Goal: Task Accomplishment & Management: Manage account settings

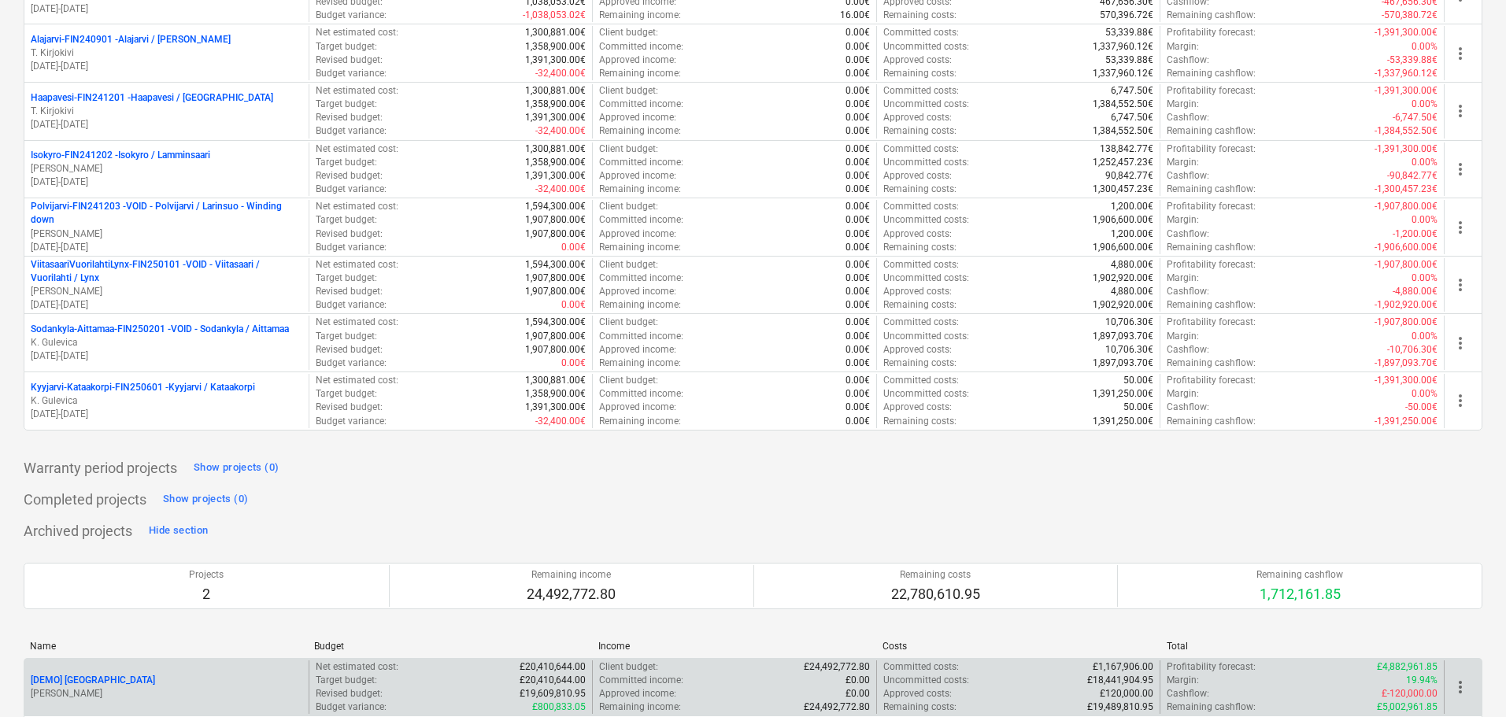
scroll to position [436, 0]
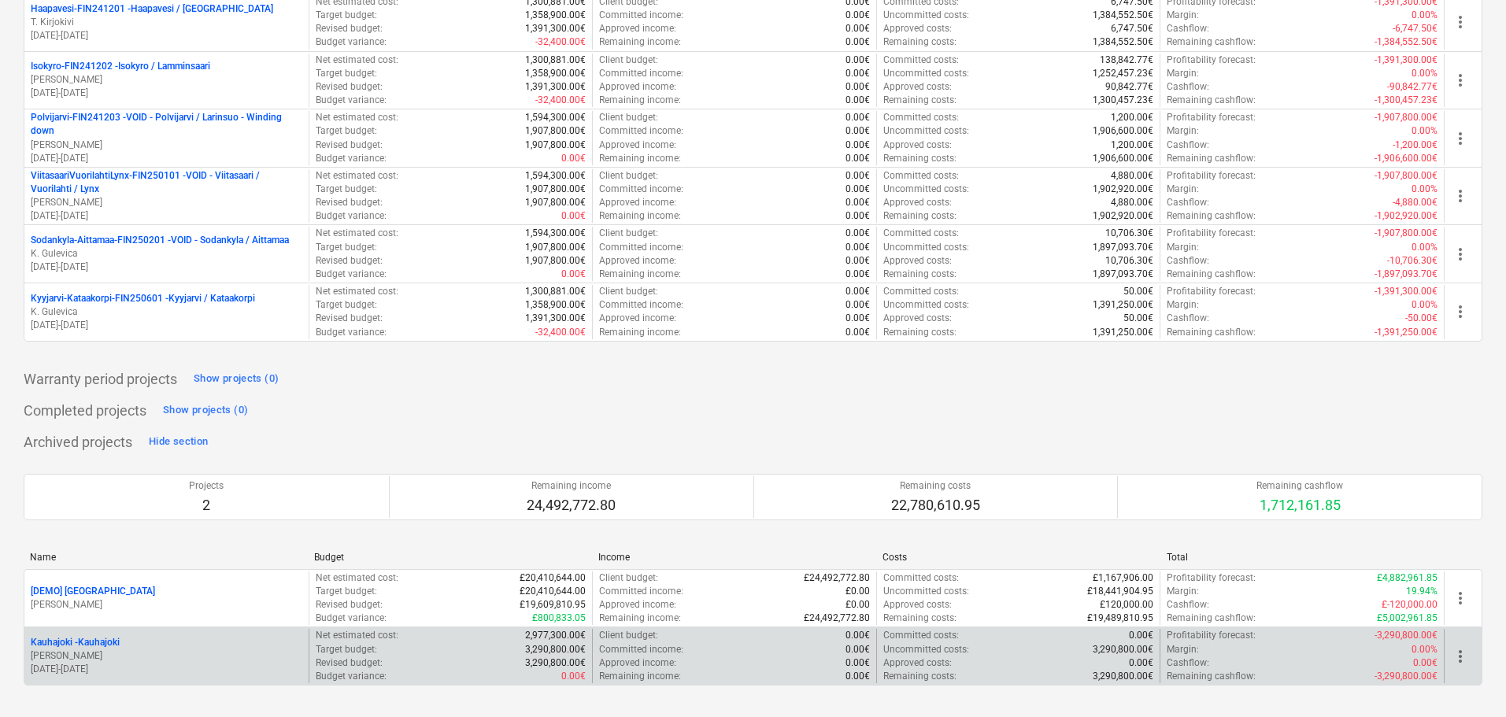
click at [152, 649] on div "Kauhajoki - [GEOGRAPHIC_DATA]" at bounding box center [167, 642] width 272 height 13
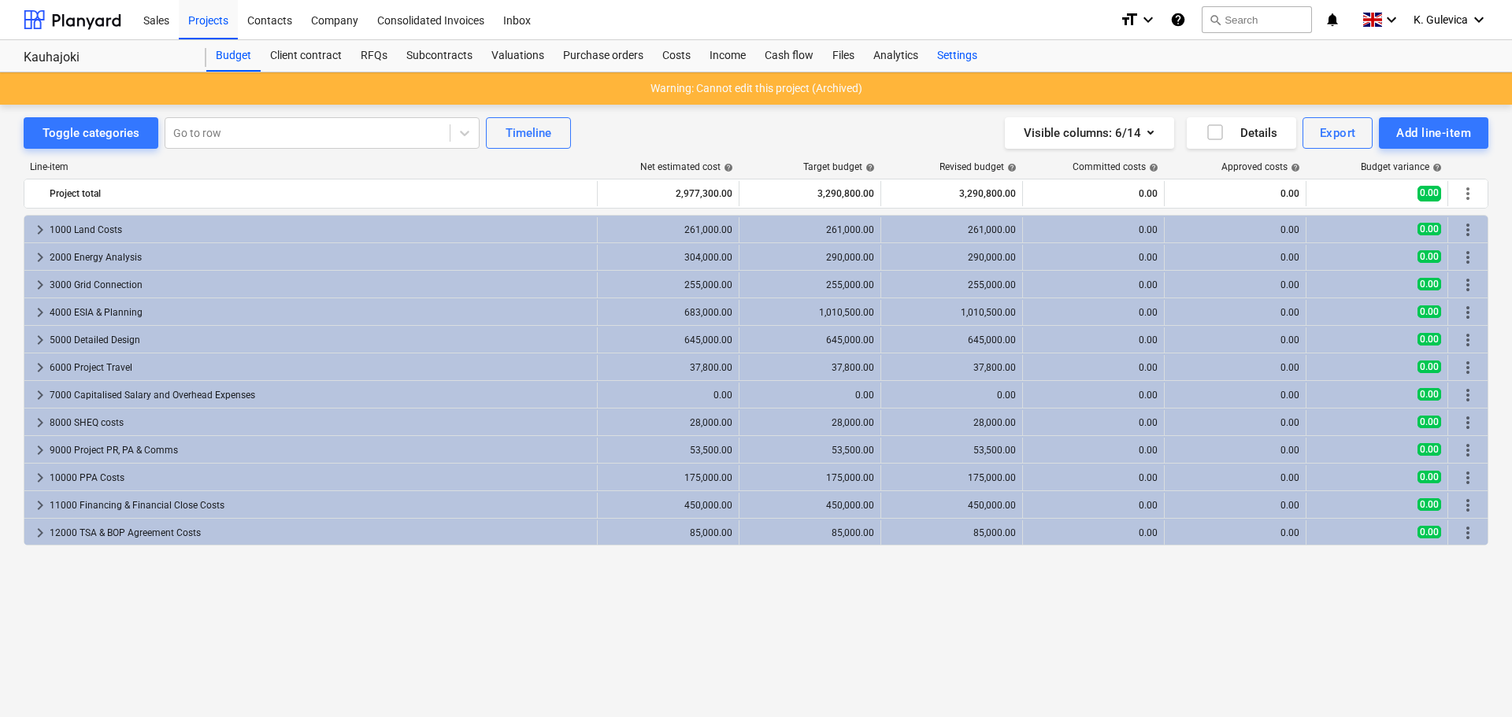
click at [953, 51] on div "Settings" at bounding box center [956, 55] width 59 height 31
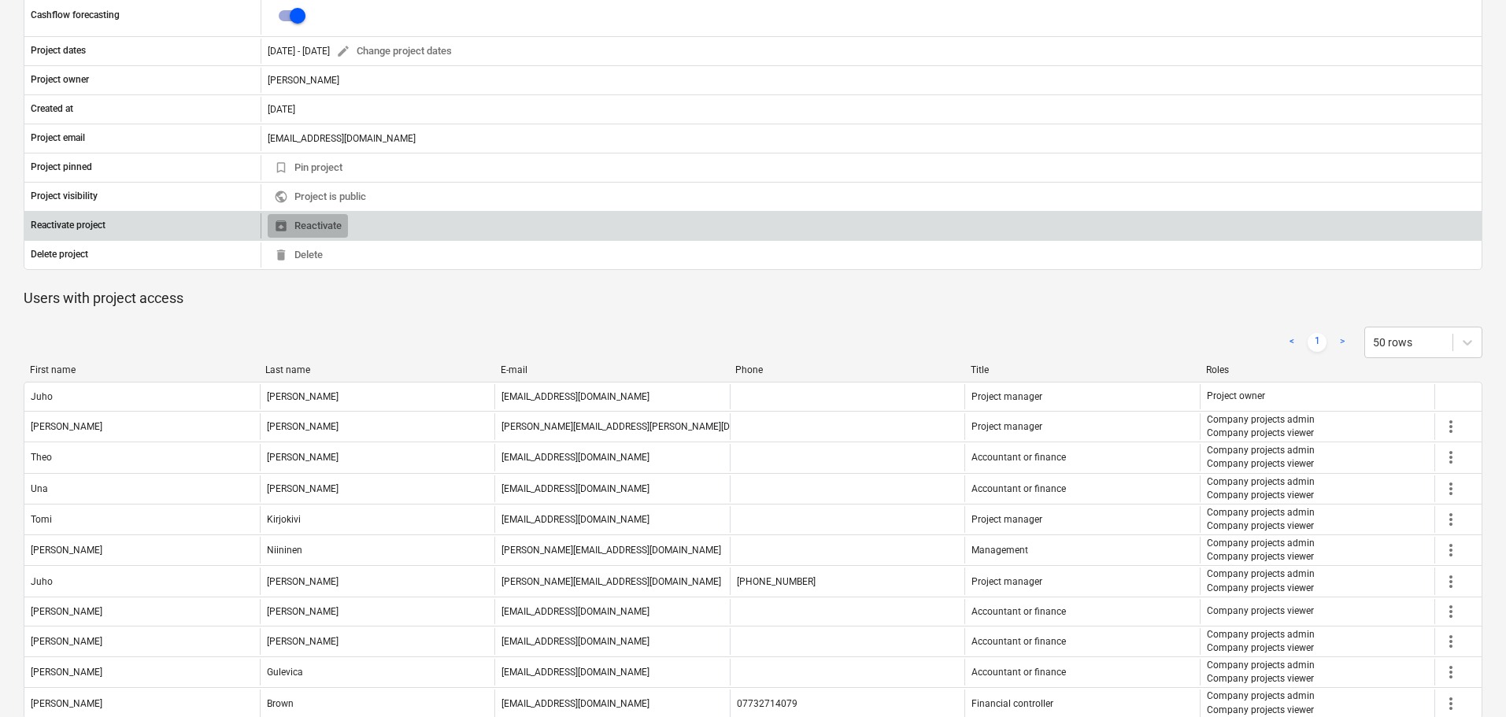
click at [312, 228] on span "unarchive Reactivate" at bounding box center [308, 226] width 68 height 18
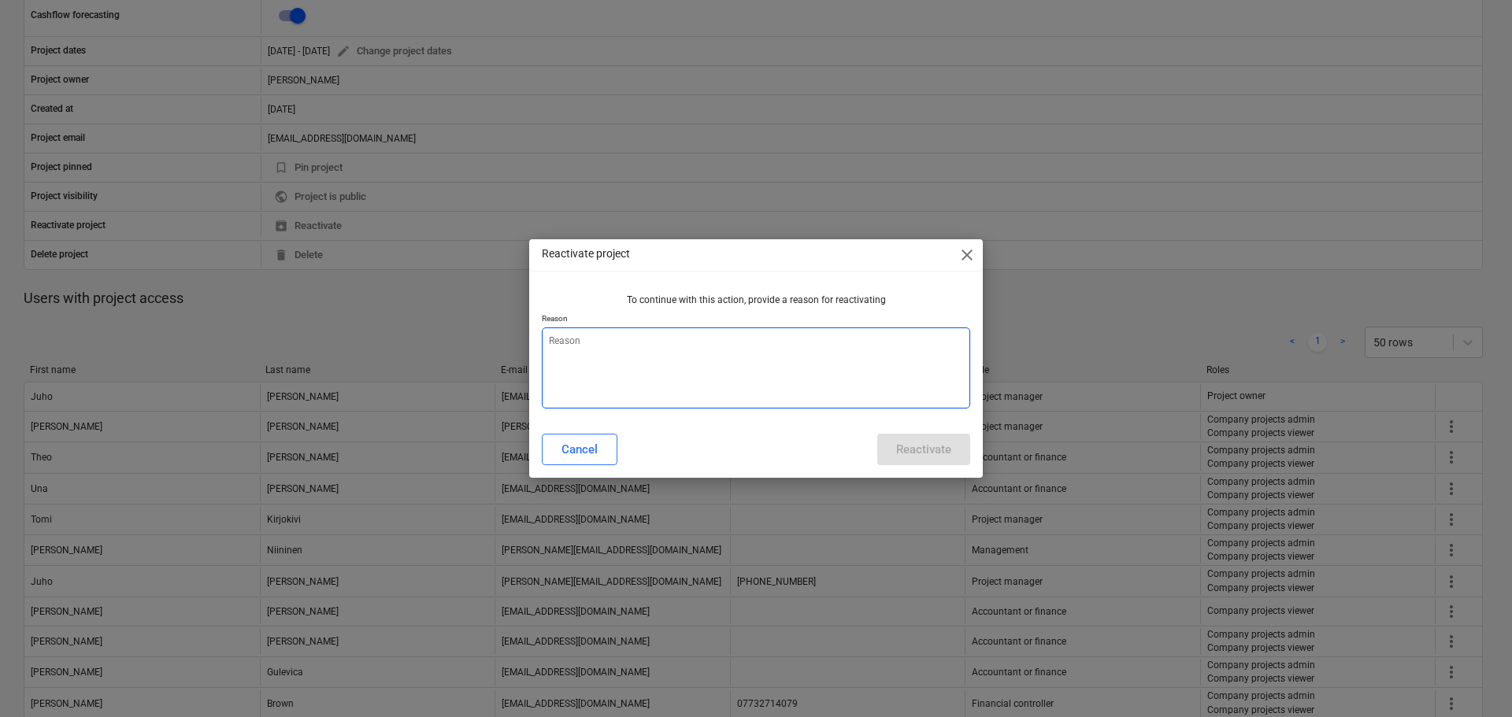
type textarea "x"
click at [748, 384] on textarea at bounding box center [756, 367] width 428 height 81
type textarea "T"
type textarea "x"
type textarea "Te"
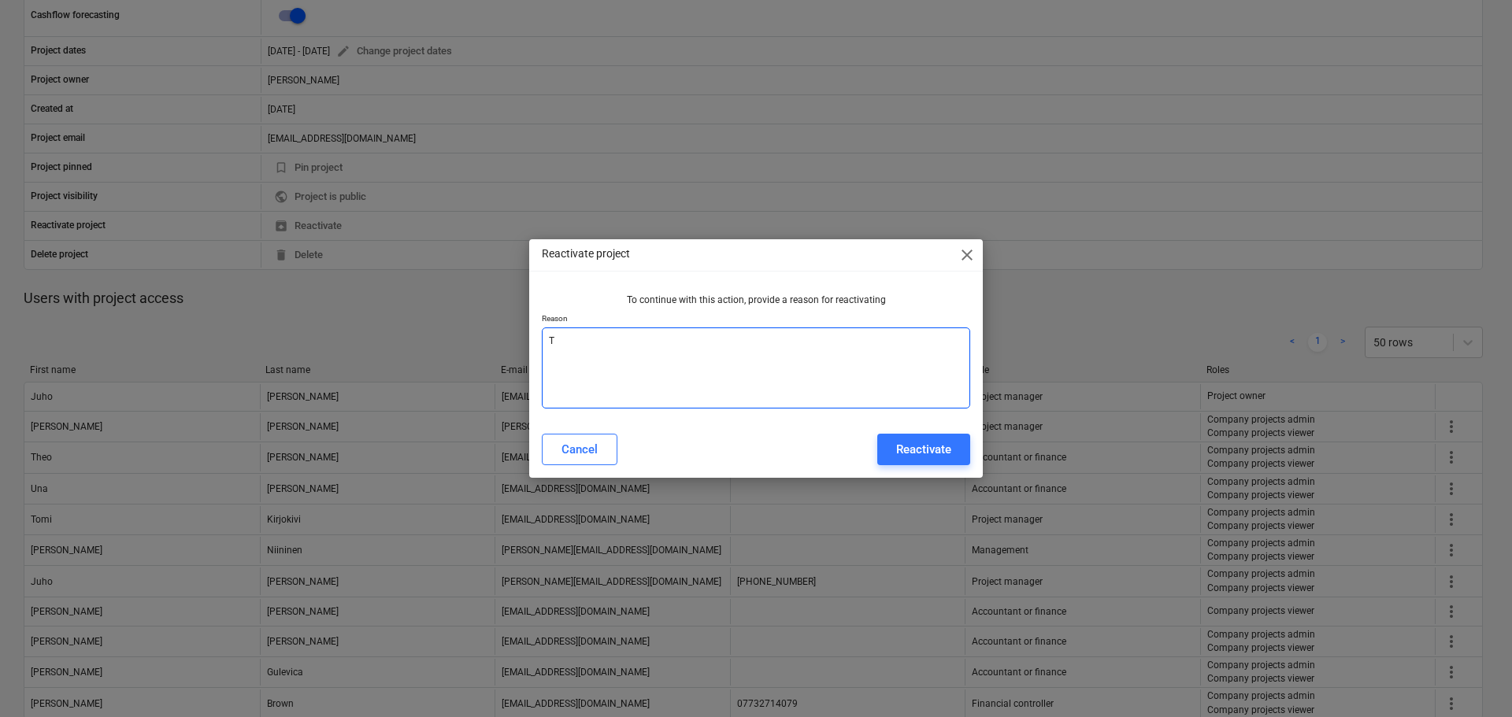
type textarea "x"
type textarea "Tes"
type textarea "x"
type textarea "Test"
type textarea "x"
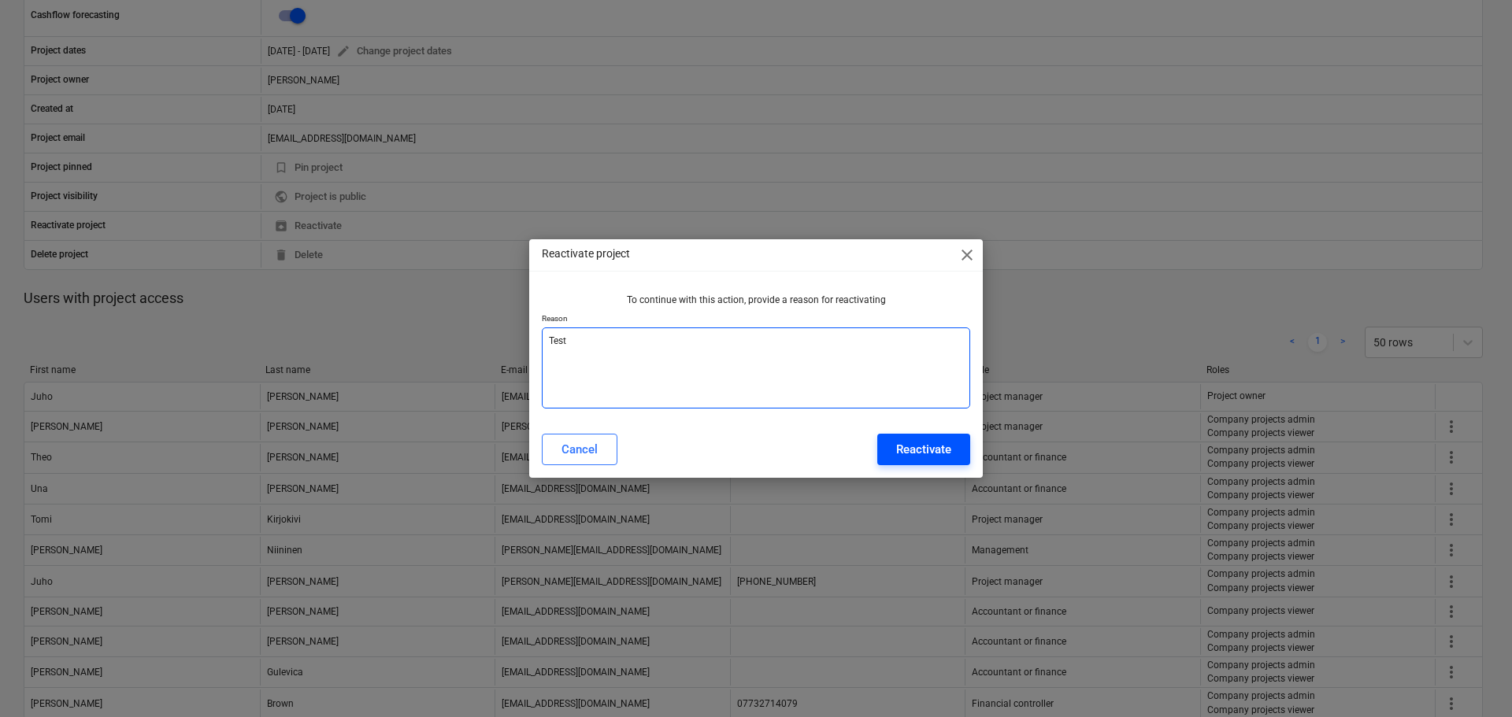
type textarea "Test"
click at [936, 451] on div "Reactivate" at bounding box center [923, 449] width 55 height 20
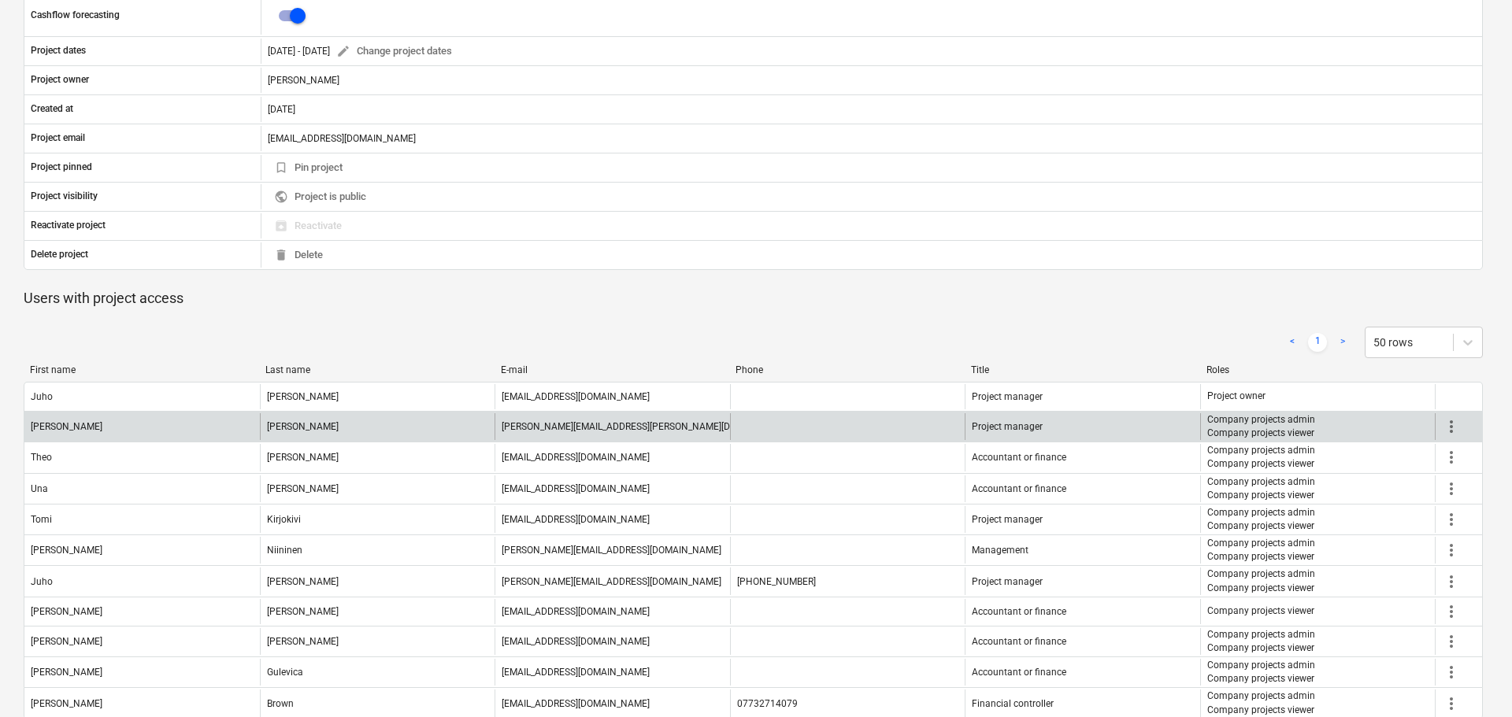
type textarea "x"
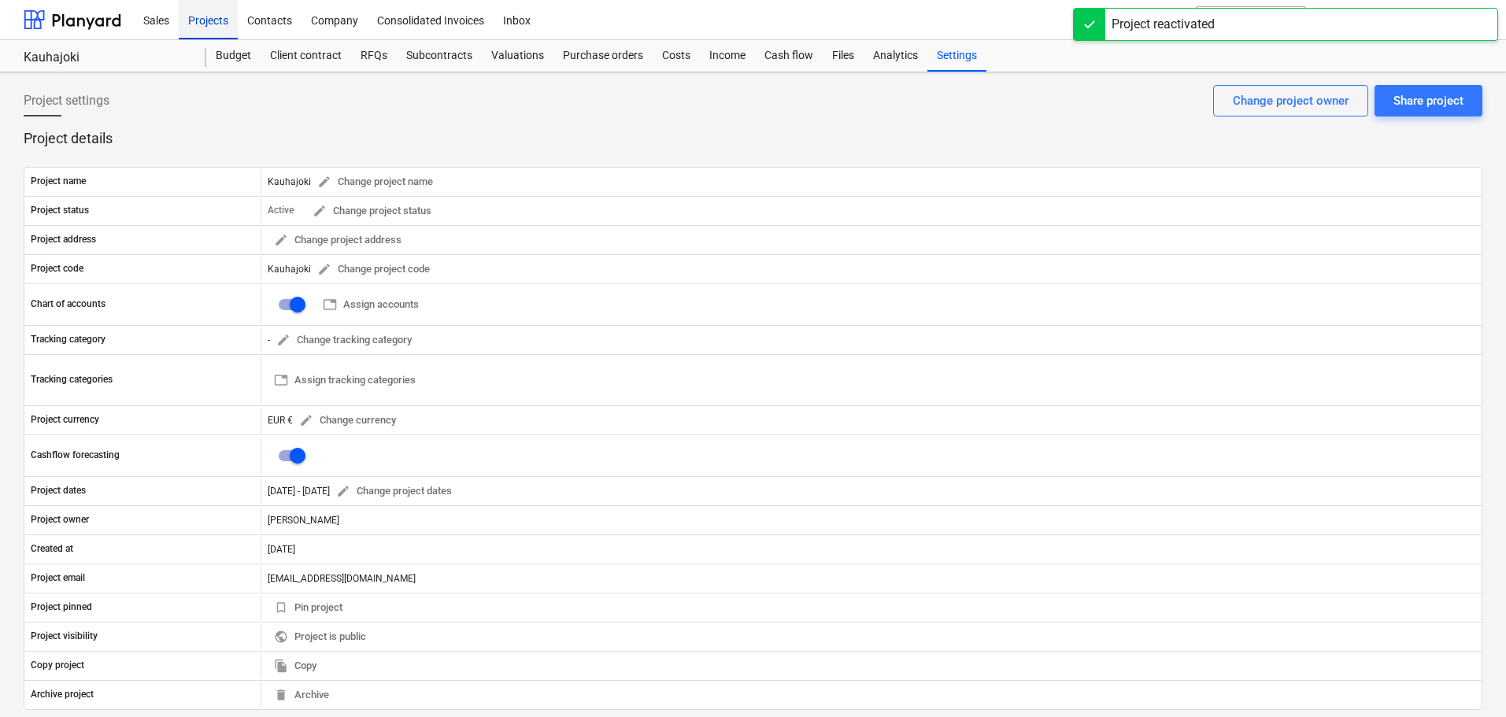
click at [205, 17] on div "Projects" at bounding box center [208, 19] width 59 height 40
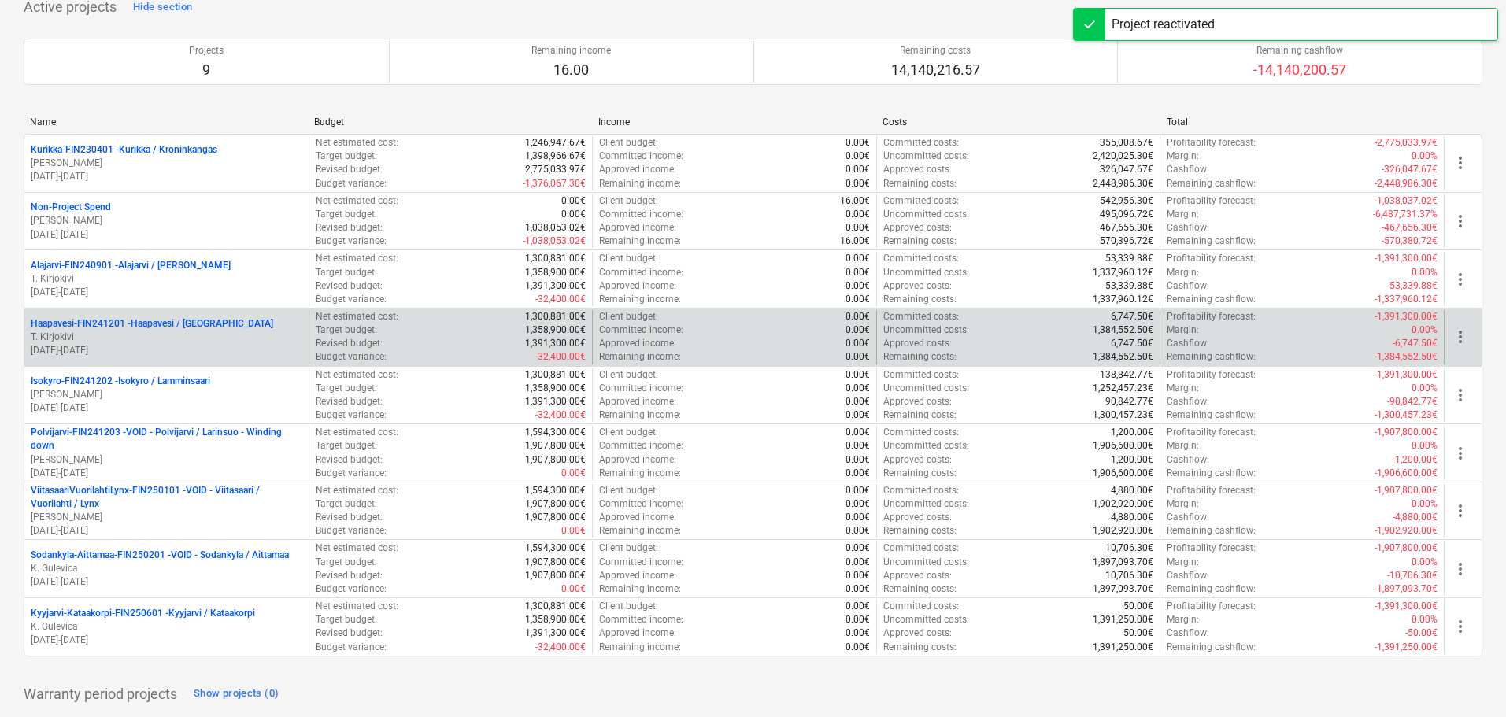
scroll to position [157, 0]
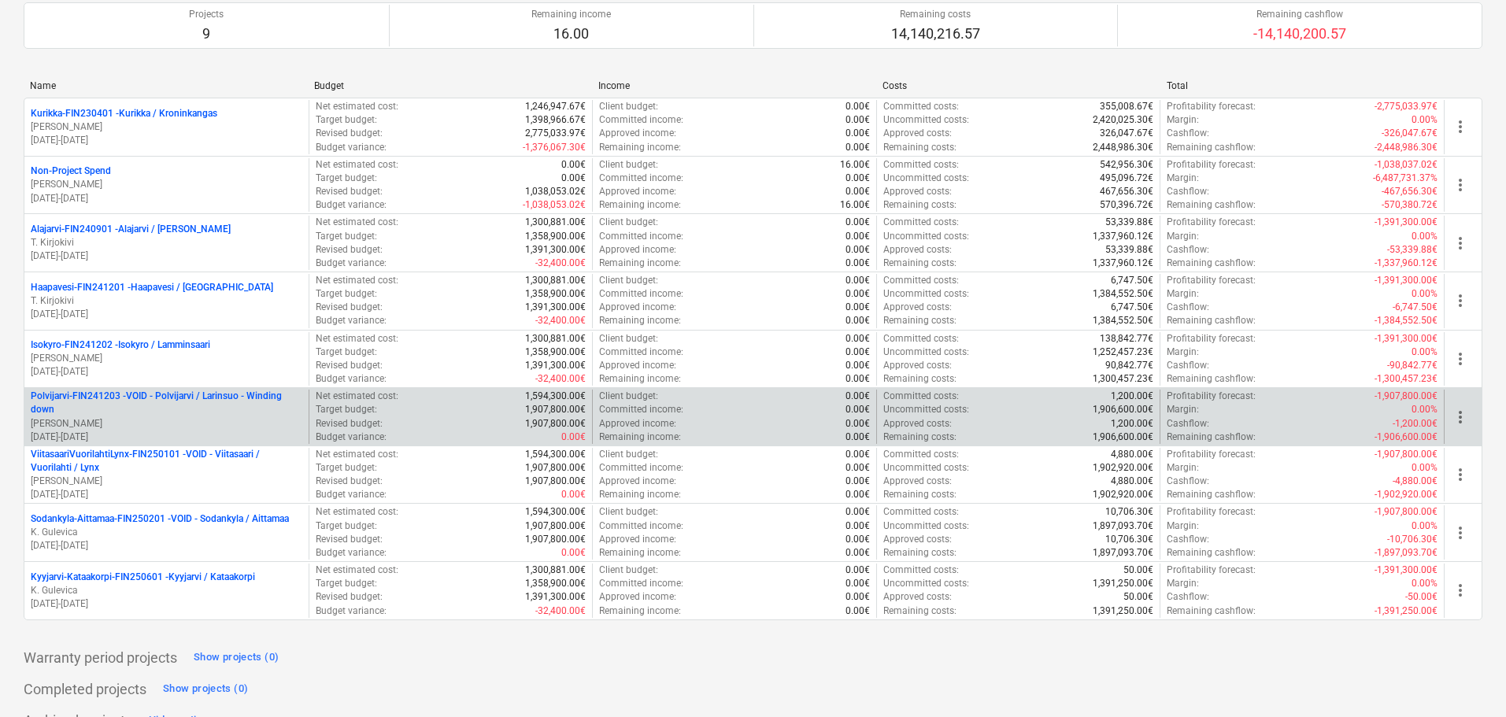
click at [147, 402] on p "Polvijarvi-FIN241203 - VOID - Polvijarvi / Larinsuo - Winding down" at bounding box center [167, 403] width 272 height 27
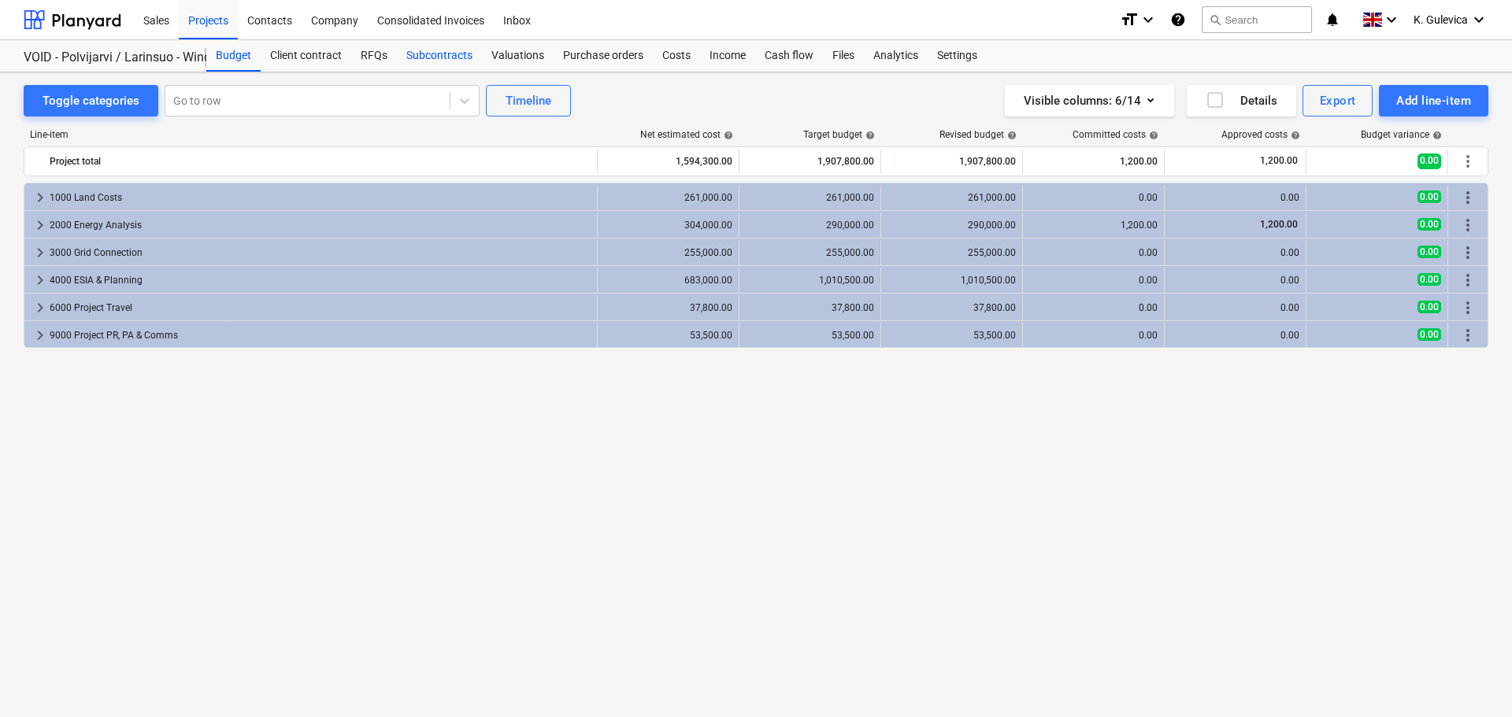
click at [443, 56] on div "Subcontracts" at bounding box center [439, 55] width 85 height 31
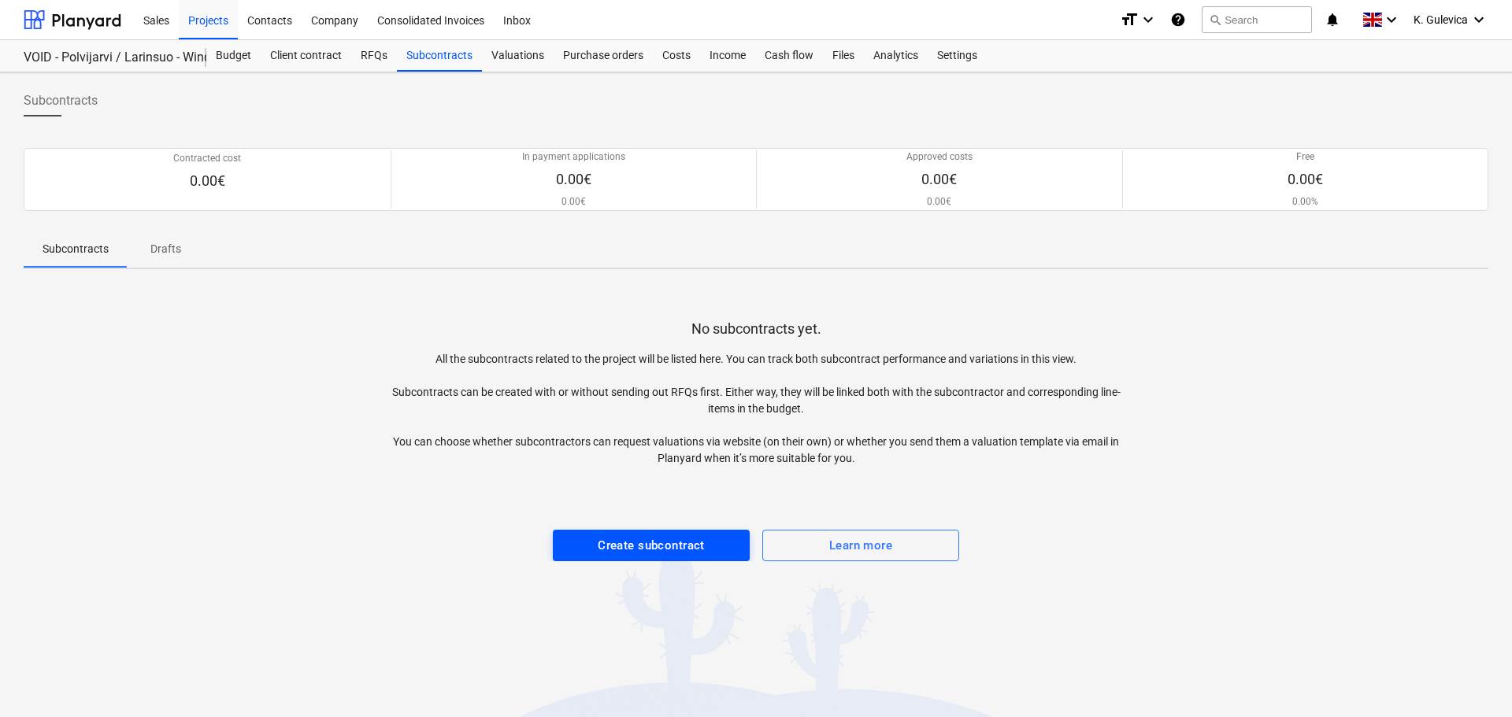
click at [645, 545] on div "Create subcontract" at bounding box center [651, 545] width 107 height 20
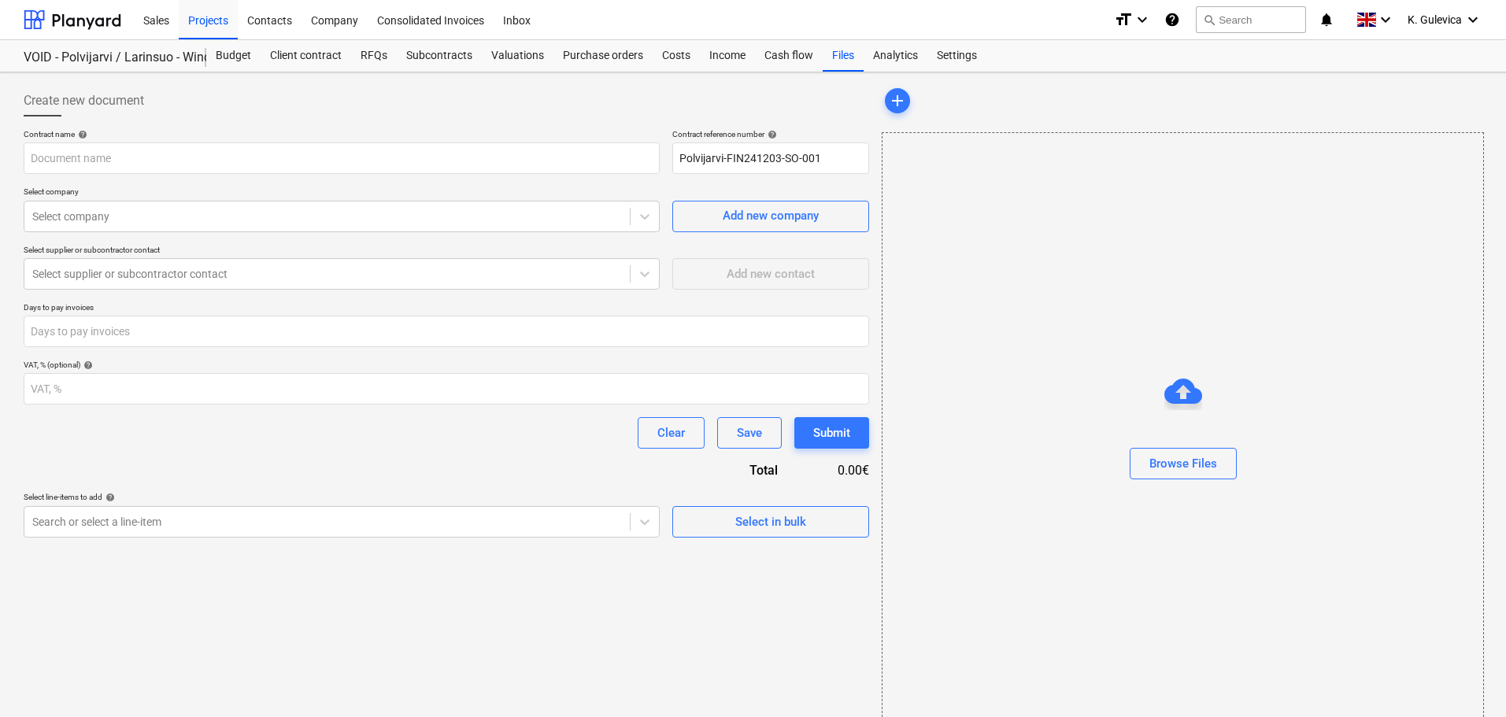
type input "Polvijarvi-FIN241203-SO-001"
click at [1426, 6] on div "K. Gulevica keyboard_arrow_down" at bounding box center [1445, 19] width 75 height 39
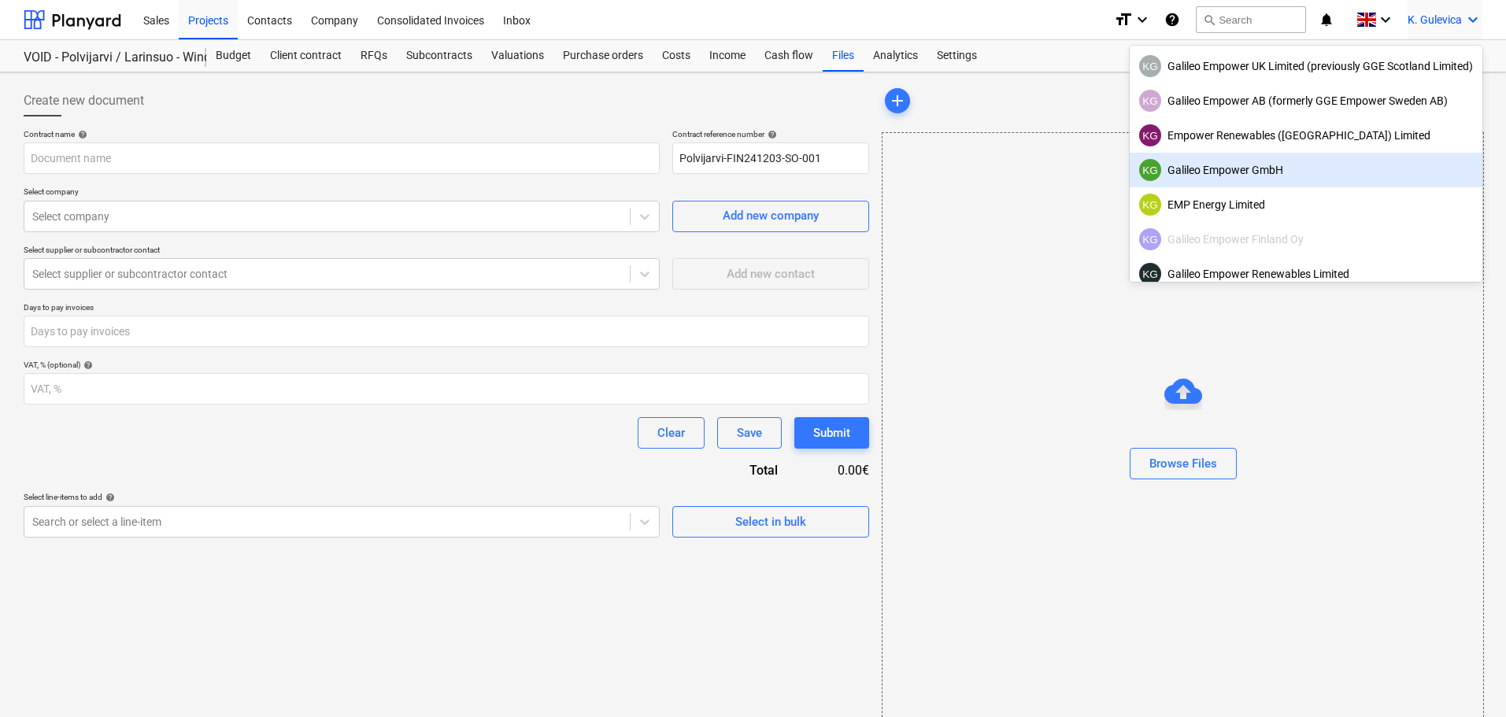
click at [1250, 165] on div "KG Galileo Empower GmbH" at bounding box center [1306, 170] width 334 height 22
